Goal: Find specific page/section: Find specific page/section

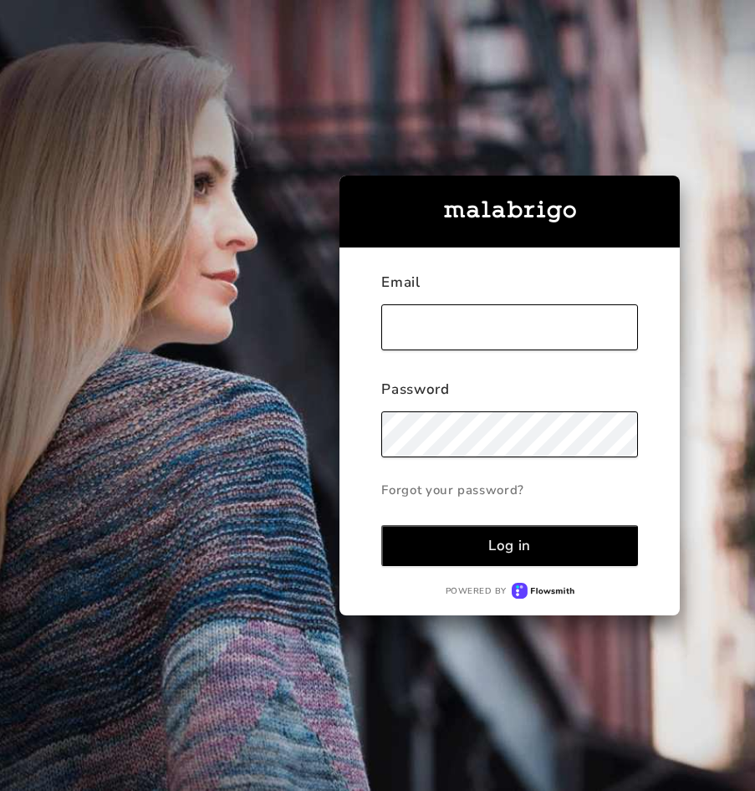
type input "[PERSON_NAME][EMAIL_ADDRESS][DOMAIN_NAME]"
click at [488, 543] on div "Log in" at bounding box center [509, 545] width 43 height 19
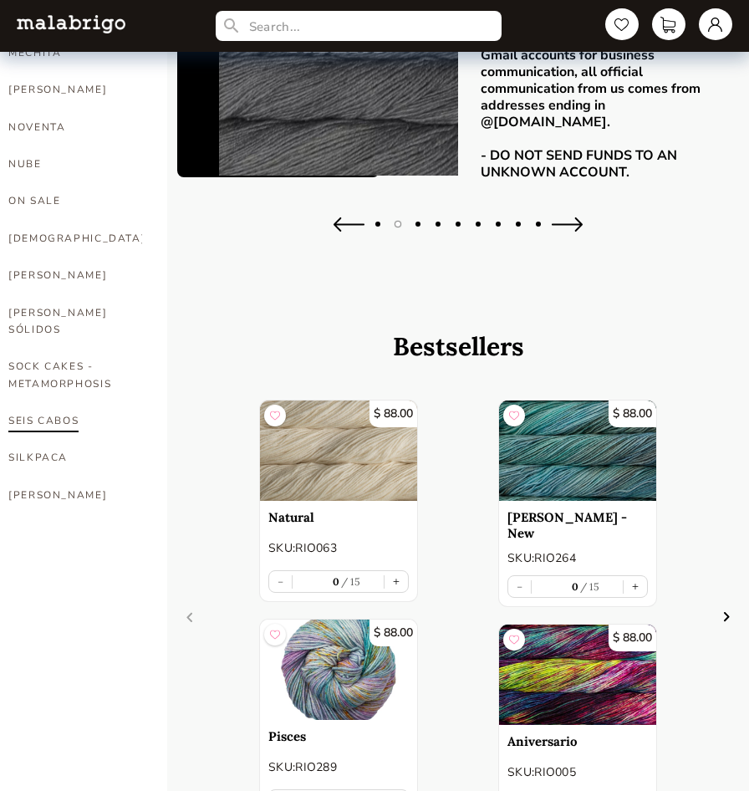
scroll to position [669, 0]
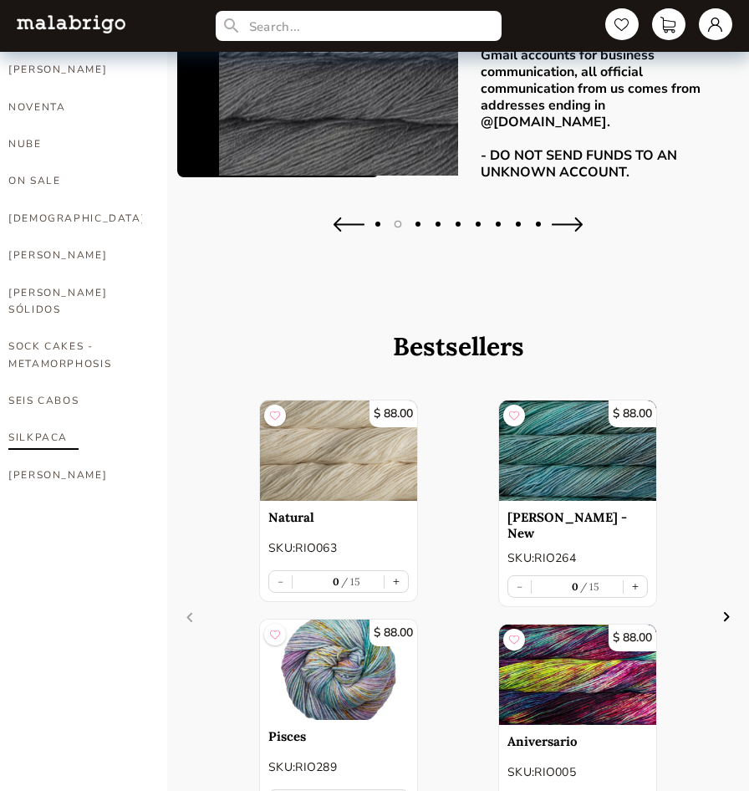
click at [51, 419] on link "SILKPACA" at bounding box center [78, 437] width 140 height 37
select select "SKU"
